Goal: Task Accomplishment & Management: Use online tool/utility

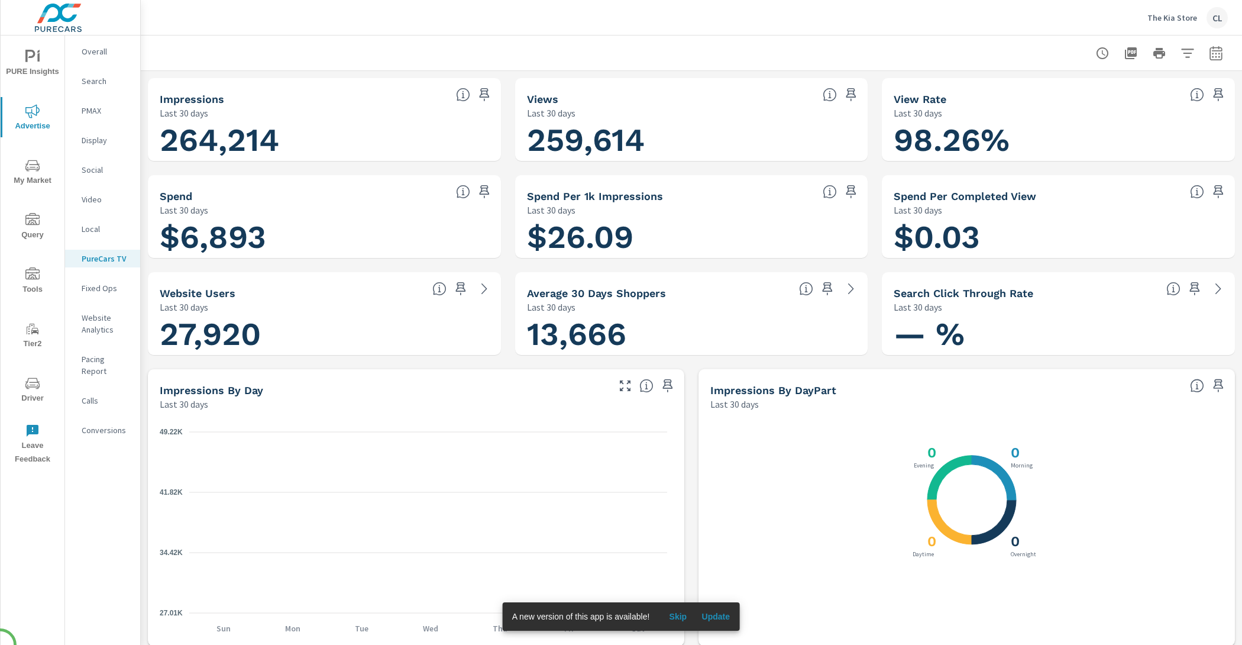
scroll to position [1, 0]
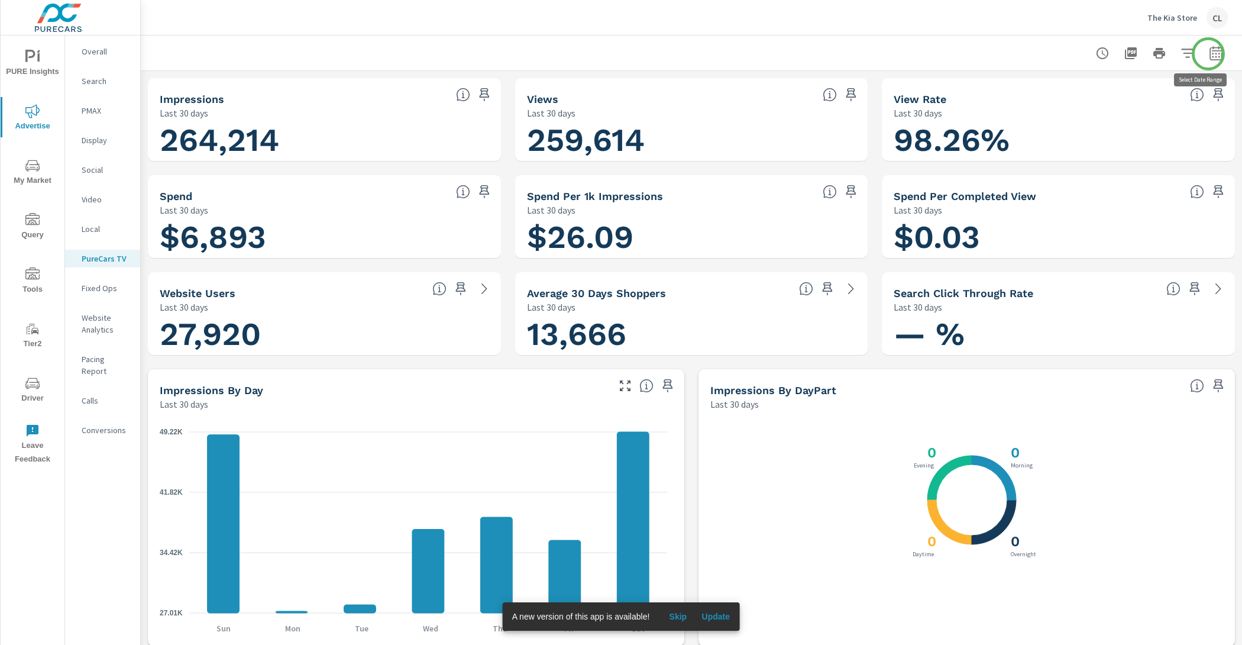
click at [1209, 51] on icon "button" at bounding box center [1216, 53] width 14 height 14
select select "Last 30 days"
click at [1107, 137] on p "+ Add comparison" at bounding box center [1122, 134] width 151 height 14
select select "Previous period"
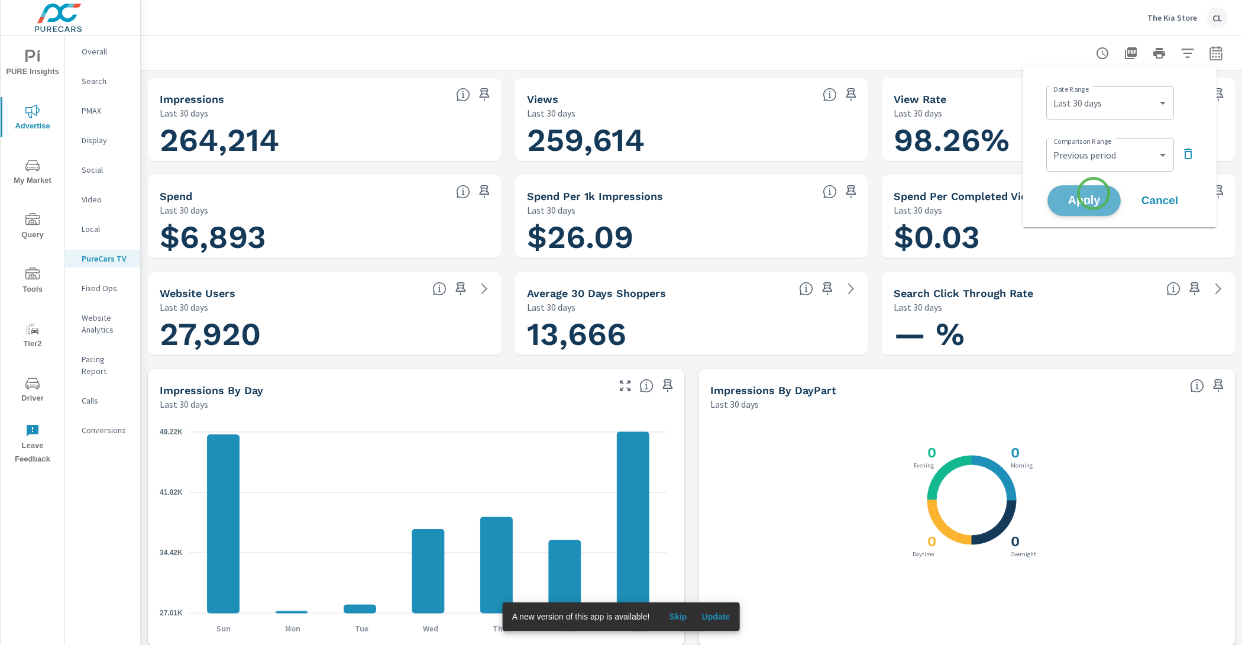
click at [1094, 195] on span "Apply" at bounding box center [1084, 200] width 49 height 11
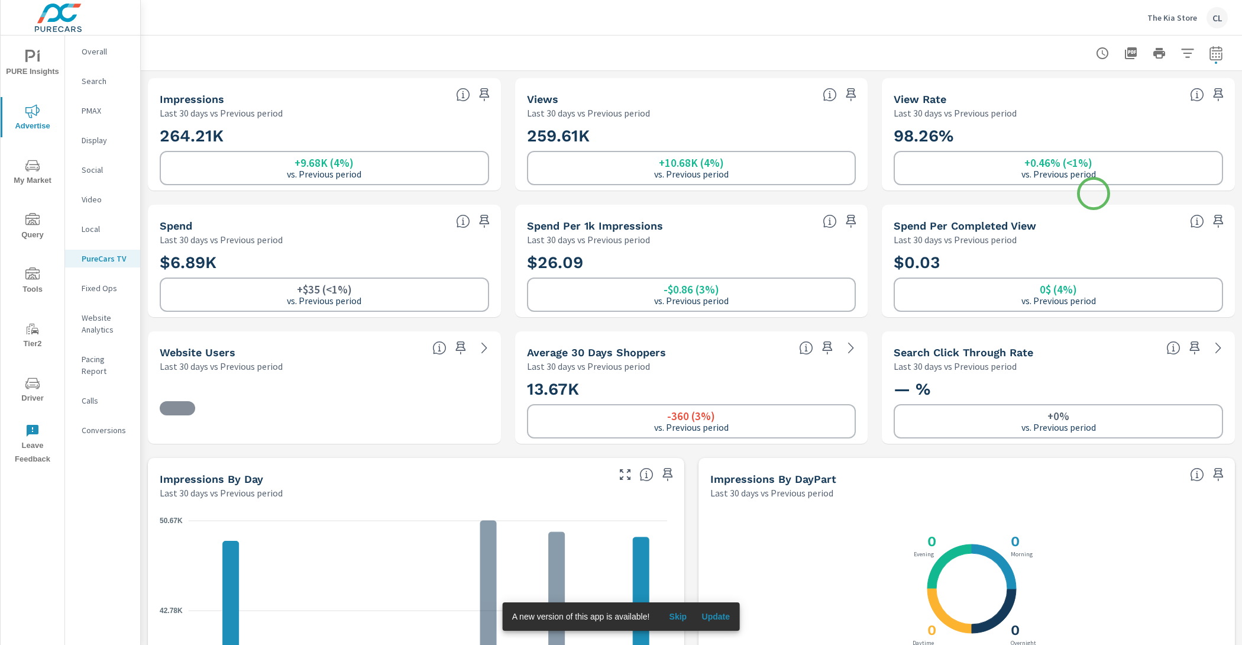
scroll to position [1, 0]
click at [22, 170] on span "My Market" at bounding box center [32, 173] width 57 height 29
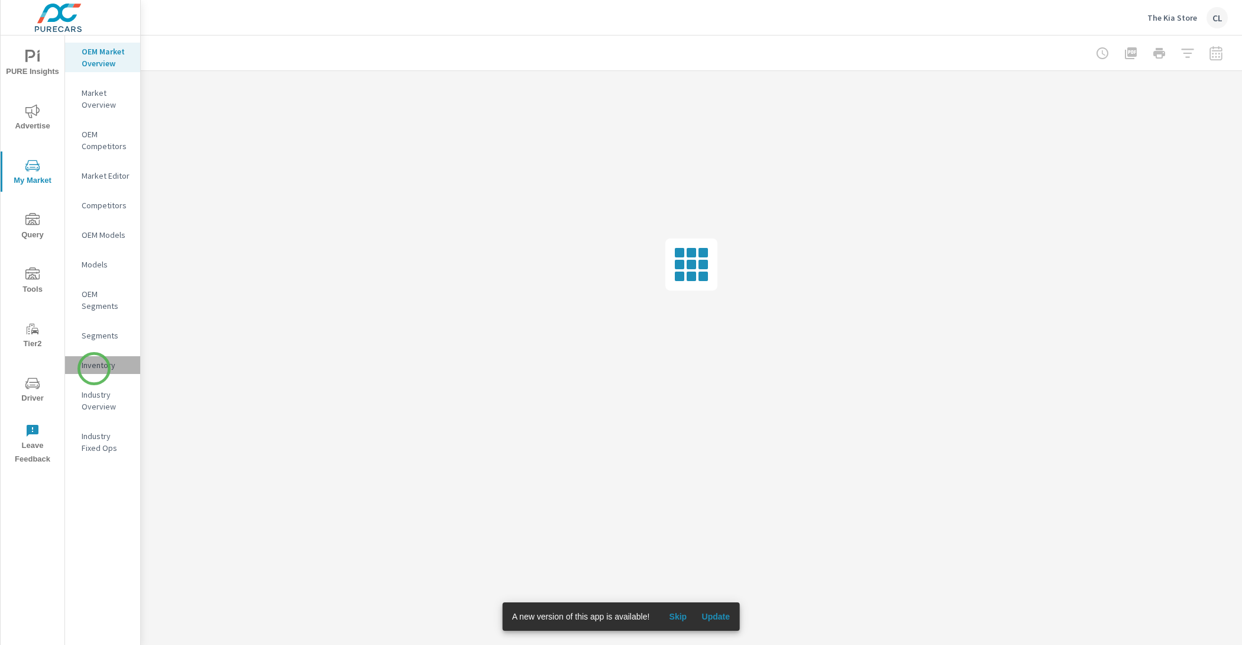
click at [94, 369] on p "Inventory" at bounding box center [106, 365] width 49 height 12
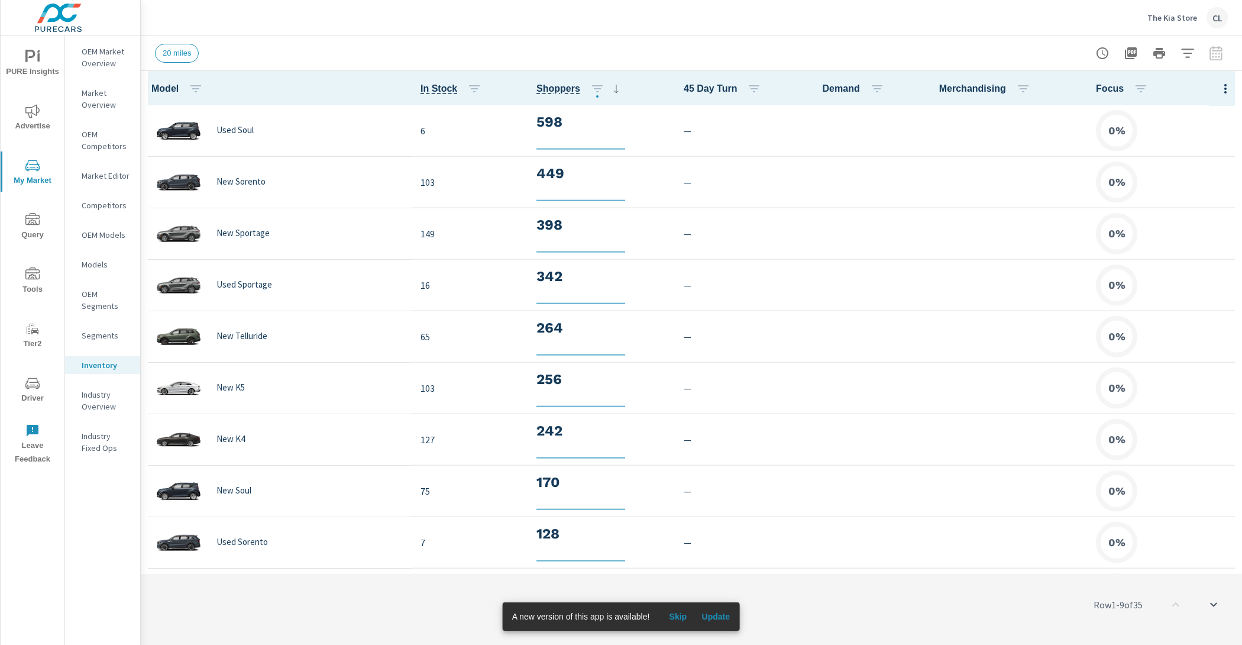
scroll to position [1, 0]
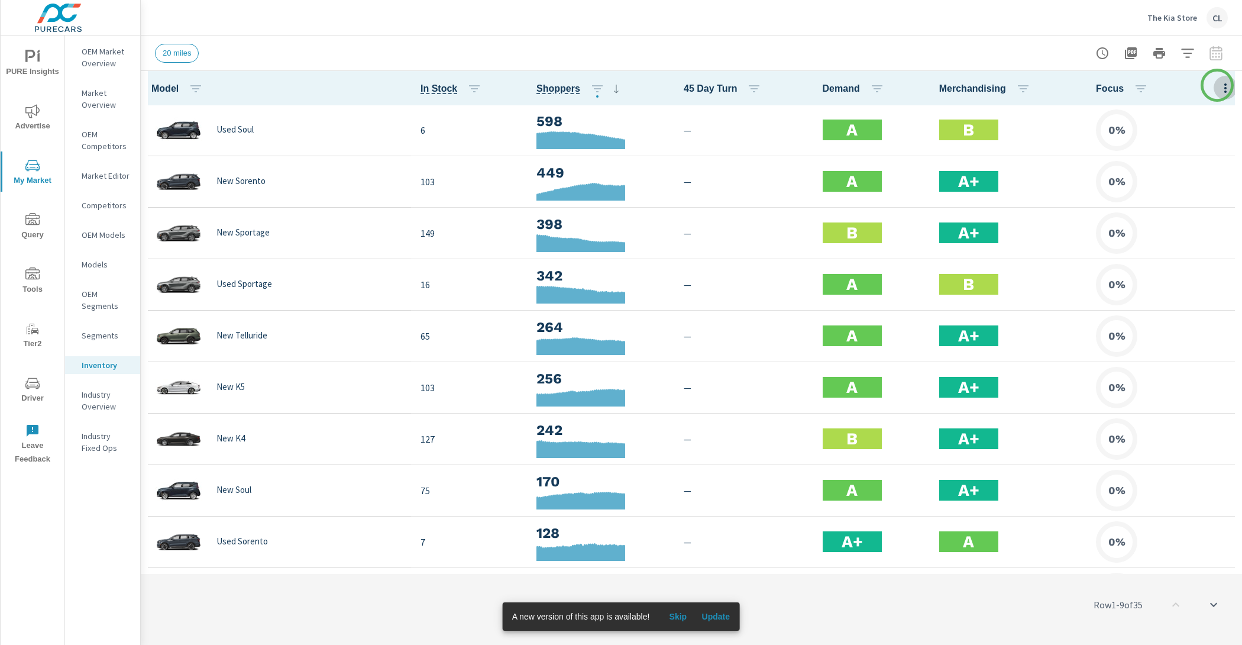
click at [1219, 85] on icon "button" at bounding box center [1226, 88] width 14 height 14
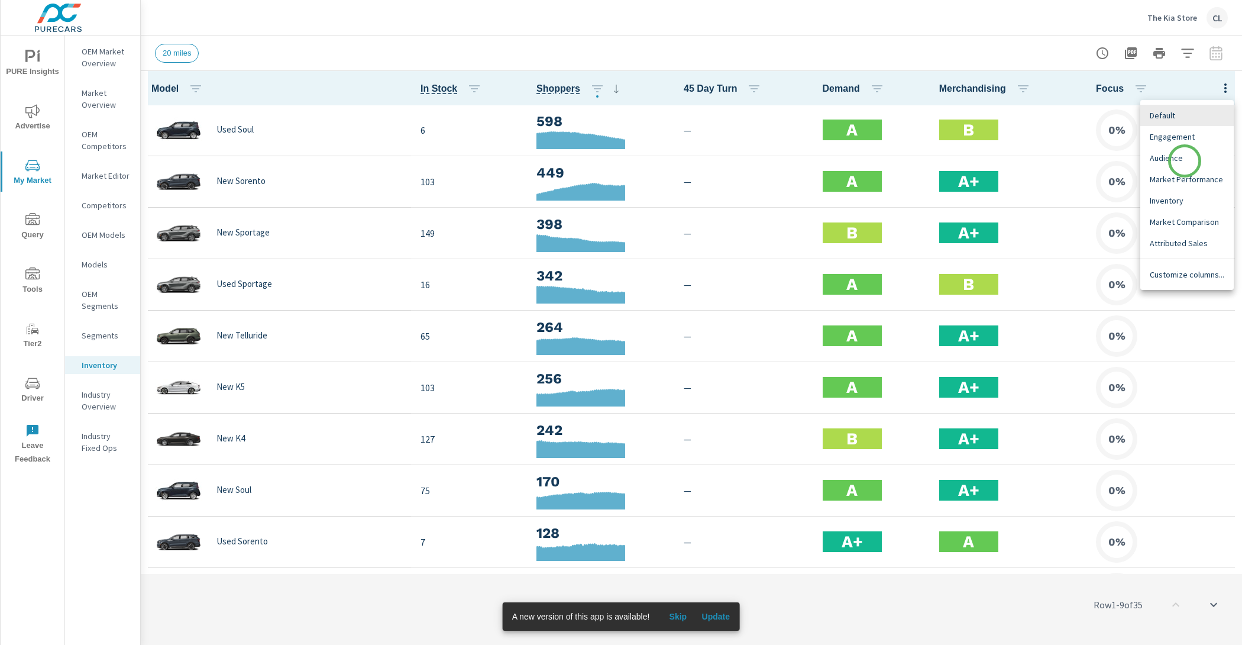
click at [1185, 161] on span "Audience" at bounding box center [1187, 158] width 75 height 12
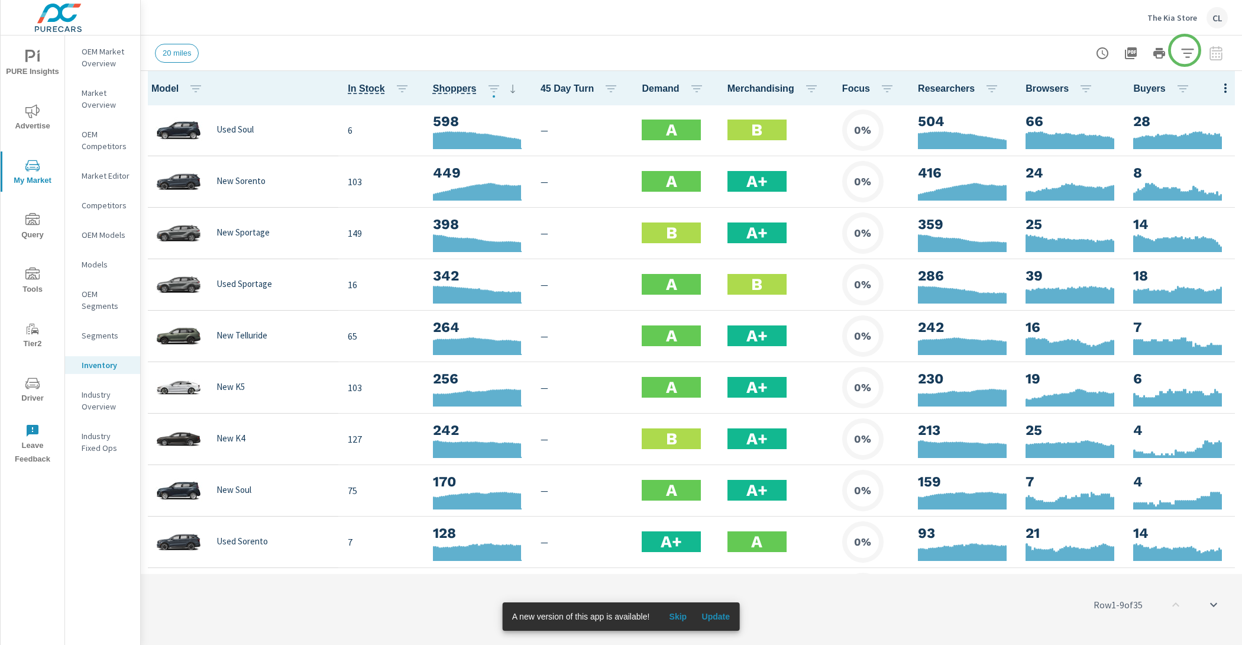
click at [1186, 50] on div "Default Engagement Audience Market Performance Inventory Market Comparison Attr…" at bounding box center [621, 322] width 1242 height 645
click at [1188, 52] on div "Default Engagement Audience Market Performance Inventory Market Comparison Attr…" at bounding box center [621, 322] width 1242 height 645
click at [1188, 42] on button "button" at bounding box center [1188, 53] width 24 height 24
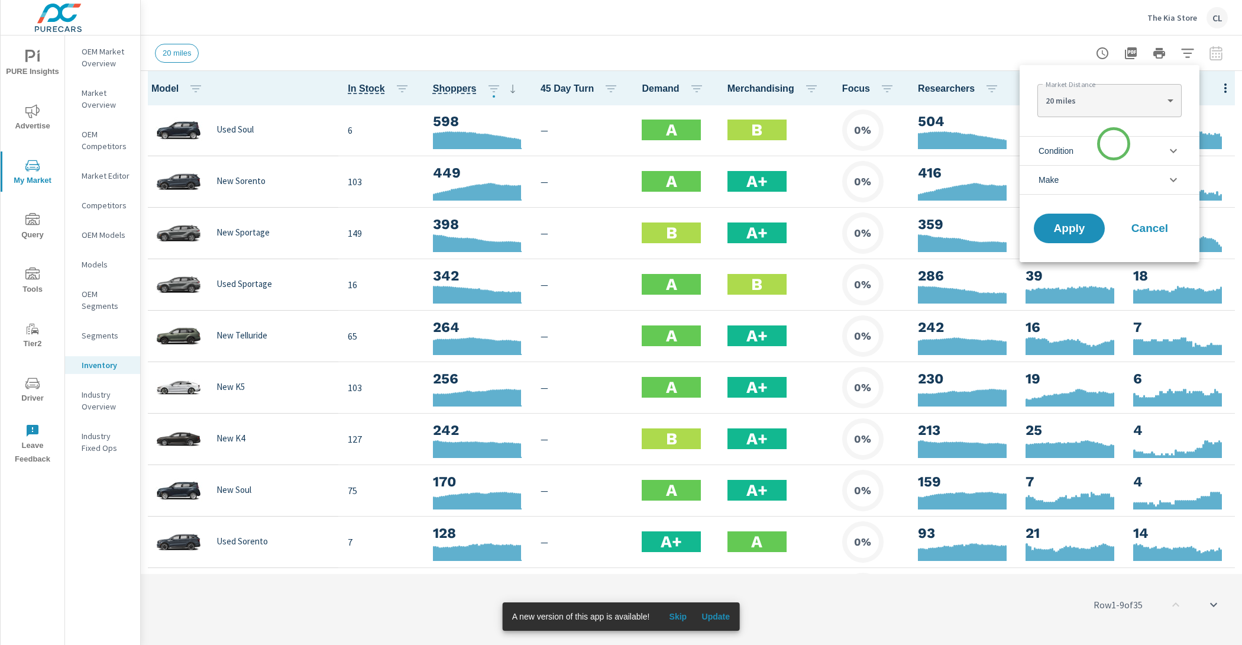
click at [1112, 148] on li "Condition" at bounding box center [1110, 150] width 180 height 29
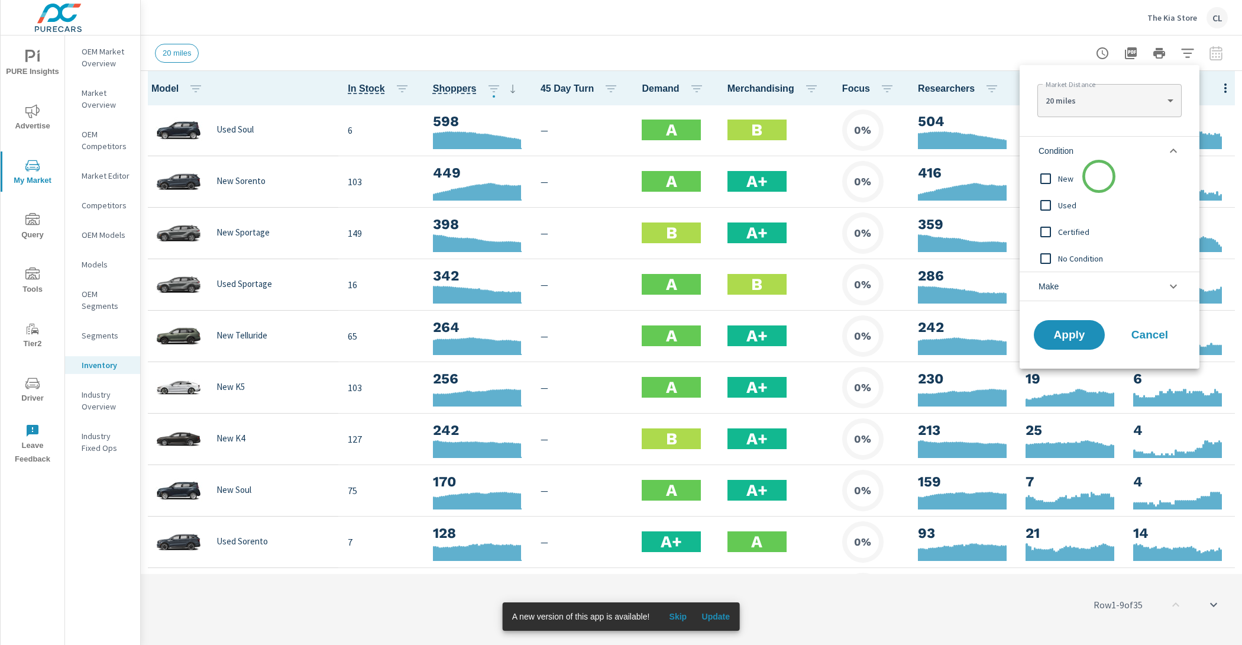
click at [1099, 177] on span "New" at bounding box center [1123, 179] width 130 height 14
click at [1093, 293] on li "Make" at bounding box center [1110, 287] width 180 height 30
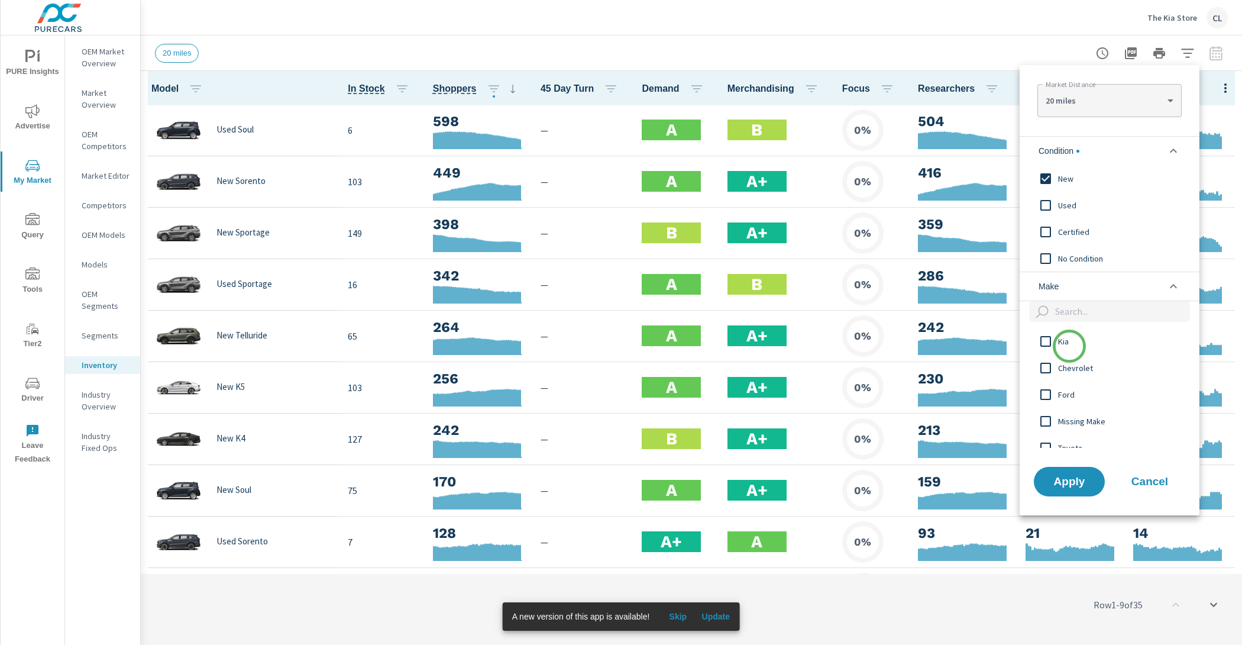
click at [1070, 346] on span "Kia" at bounding box center [1123, 341] width 130 height 14
click at [1080, 477] on span "Apply" at bounding box center [1069, 481] width 49 height 11
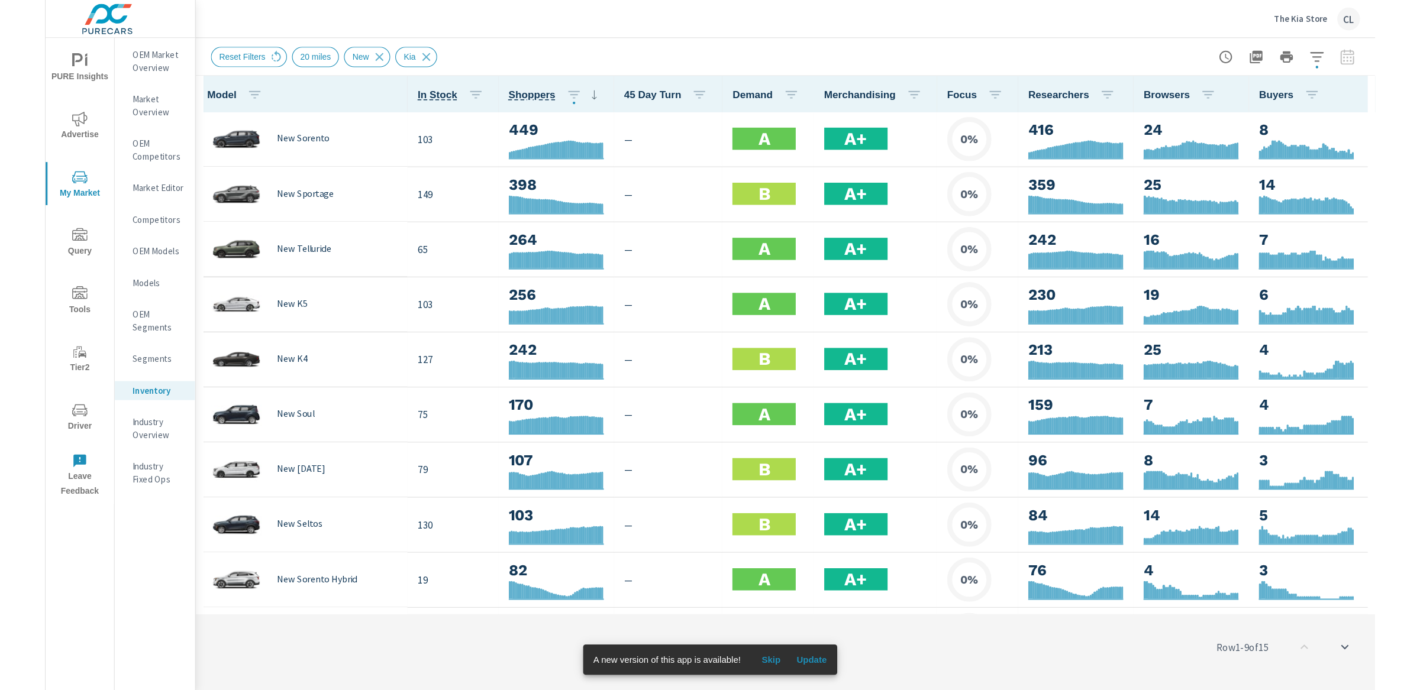
scroll to position [1, 0]
